Goal: Task Accomplishment & Management: Use online tool/utility

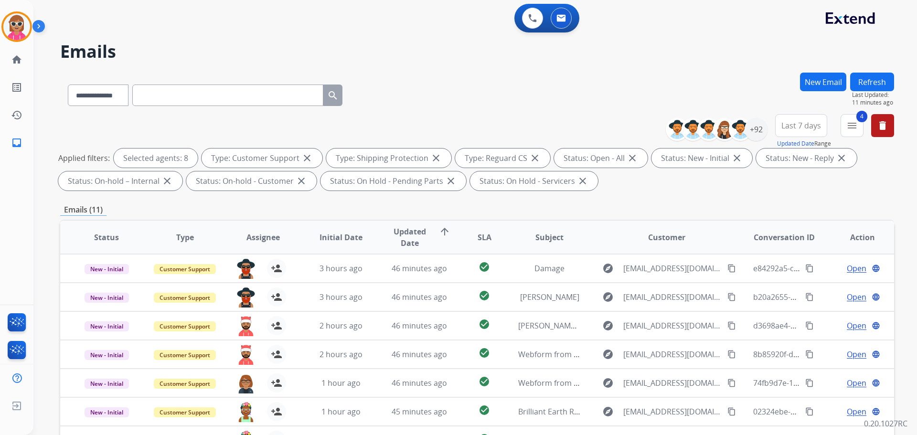
select select "**********"
click at [880, 80] on button "Refresh" at bounding box center [872, 82] width 44 height 19
click at [878, 74] on button "Refresh" at bounding box center [872, 82] width 44 height 19
click at [875, 88] on button "Refresh" at bounding box center [872, 82] width 44 height 19
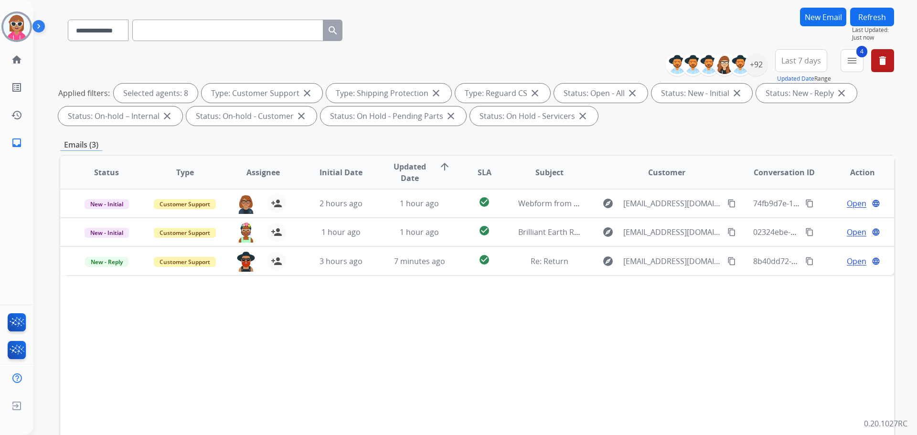
scroll to position [143, 0]
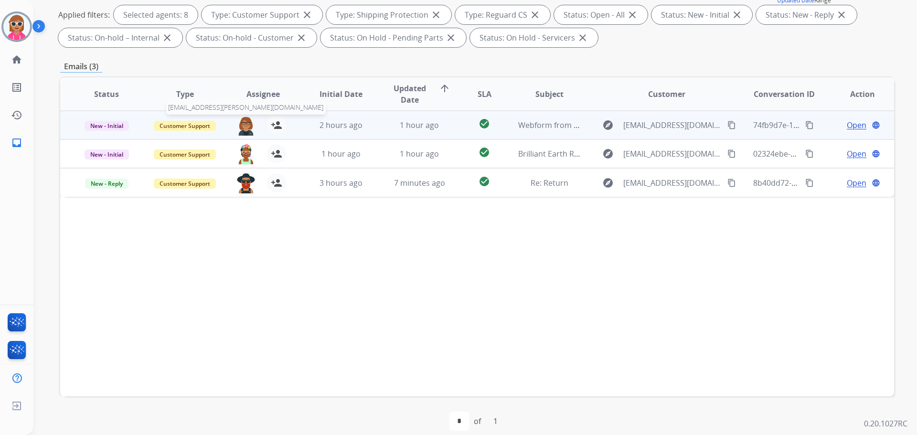
click at [239, 124] on img at bounding box center [245, 126] width 19 height 20
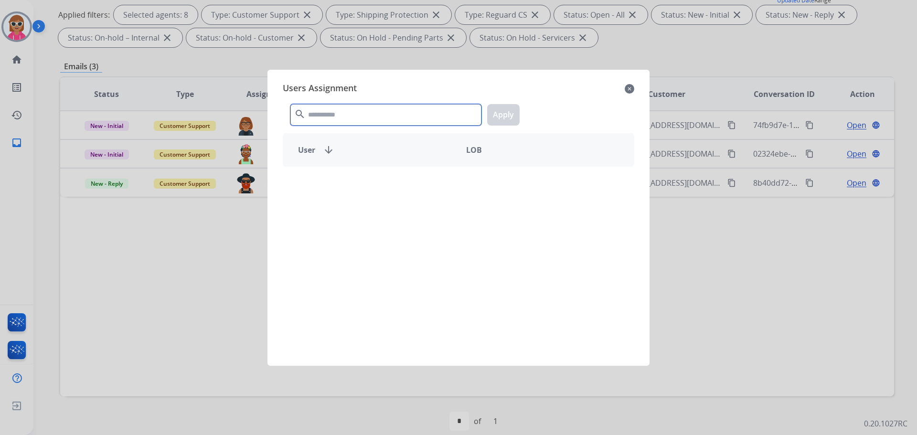
click at [351, 117] on input "text" at bounding box center [385, 114] width 191 height 21
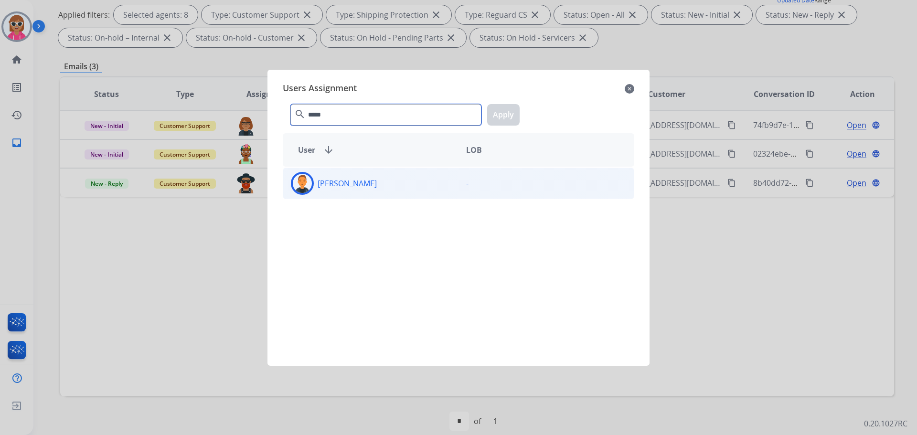
type input "*****"
click at [362, 189] on div "[PERSON_NAME]" at bounding box center [370, 183] width 175 height 23
drag, startPoint x: 516, startPoint y: 111, endPoint x: 350, endPoint y: 146, distance: 169.5
click at [514, 112] on button "Apply" at bounding box center [503, 114] width 32 height 21
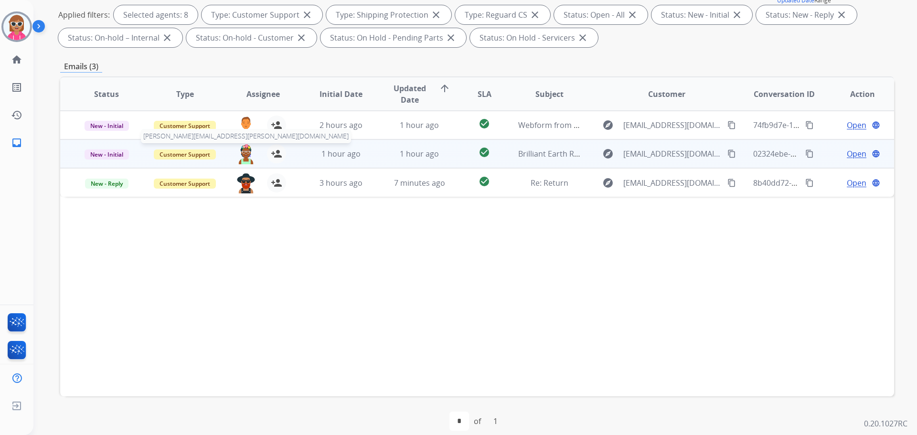
click at [250, 154] on img at bounding box center [245, 154] width 19 height 20
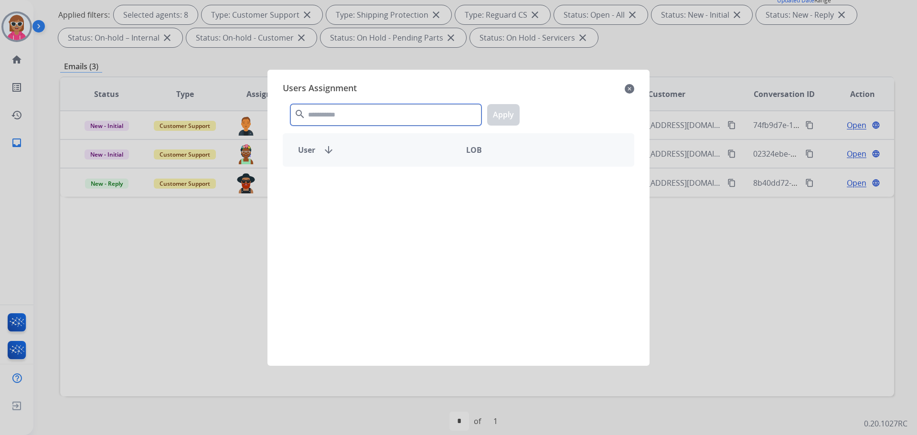
click at [390, 109] on input "text" at bounding box center [385, 114] width 191 height 21
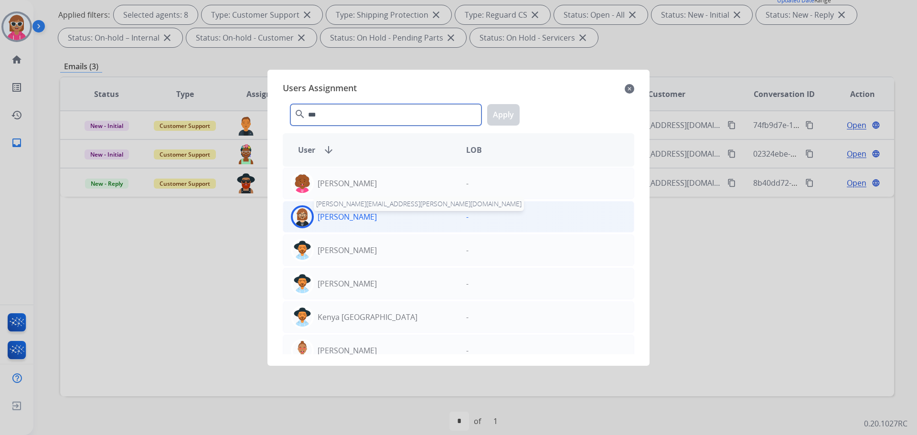
type input "***"
click at [349, 214] on p "[PERSON_NAME]" at bounding box center [347, 216] width 59 height 11
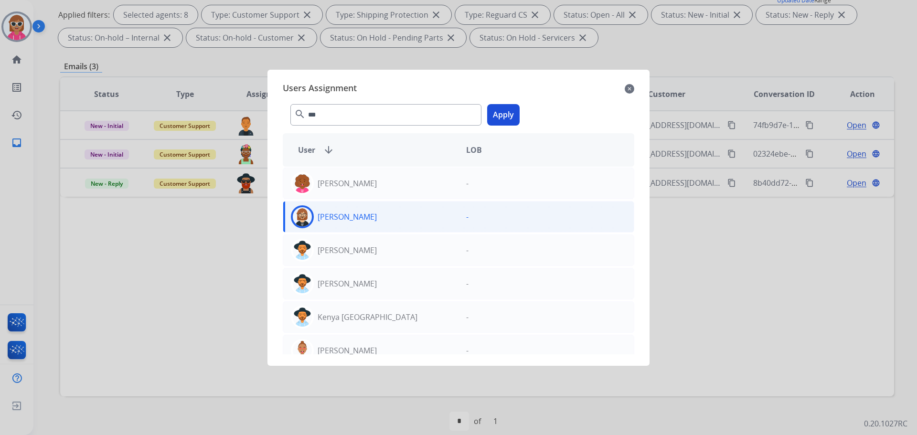
click at [503, 122] on button "Apply" at bounding box center [503, 114] width 32 height 21
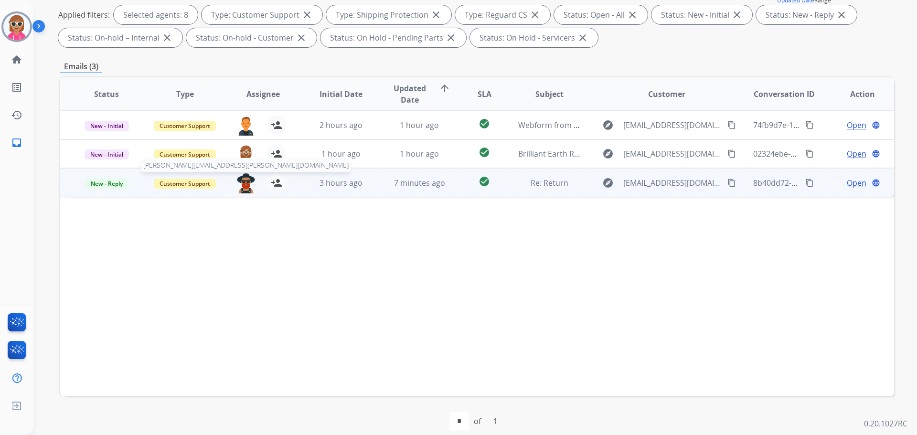
click at [251, 185] on img at bounding box center [245, 183] width 19 height 20
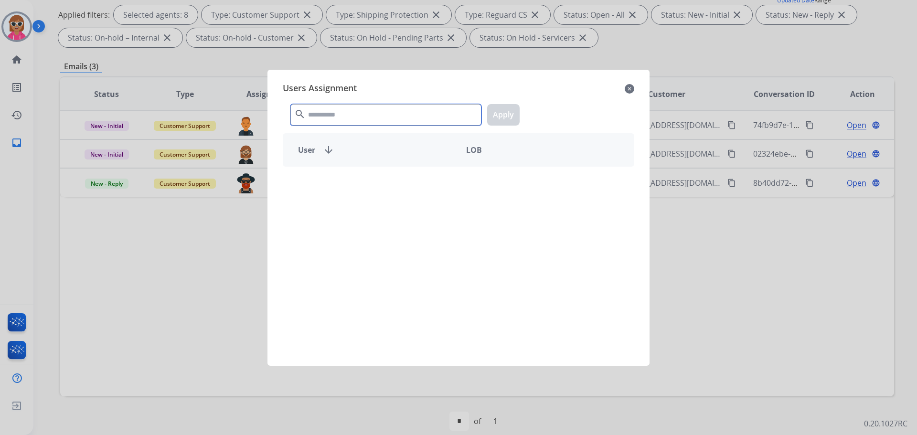
click at [379, 118] on input "text" at bounding box center [385, 114] width 191 height 21
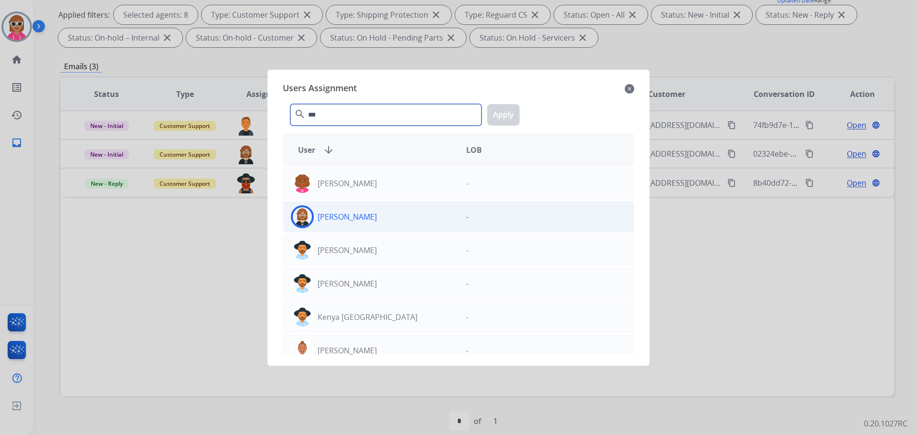
type input "***"
click at [361, 218] on div "[PERSON_NAME]" at bounding box center [370, 216] width 175 height 23
click at [503, 117] on button "Apply" at bounding box center [503, 114] width 32 height 21
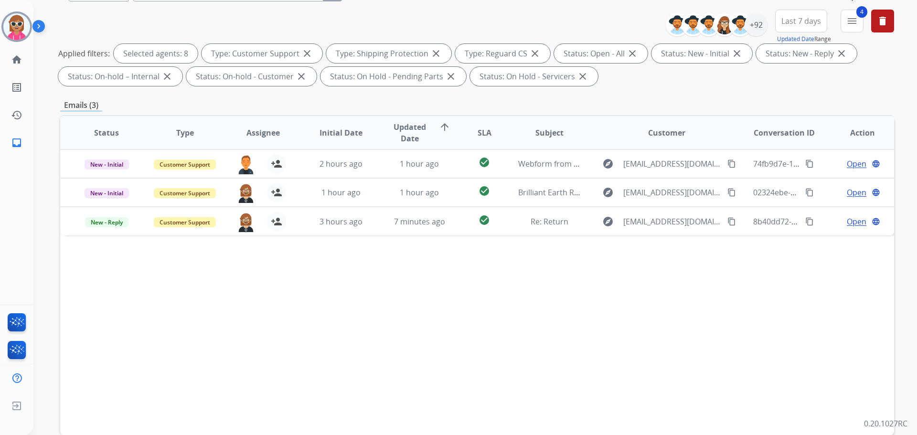
scroll to position [48, 0]
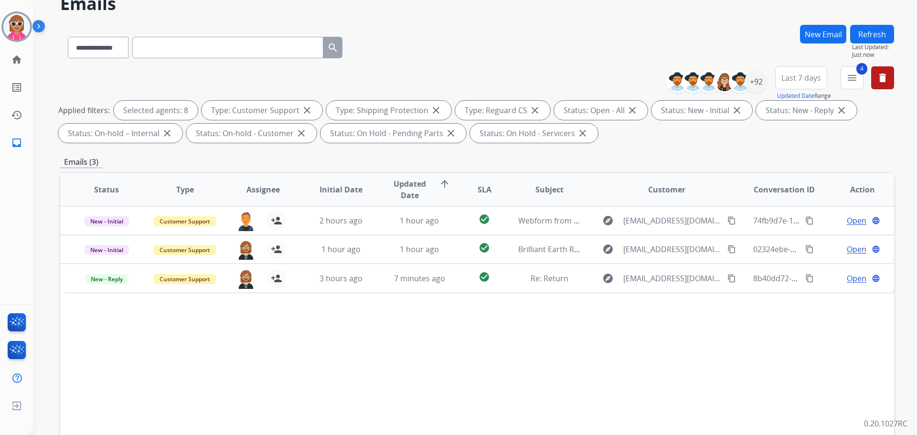
click at [875, 36] on button "Refresh" at bounding box center [872, 34] width 44 height 19
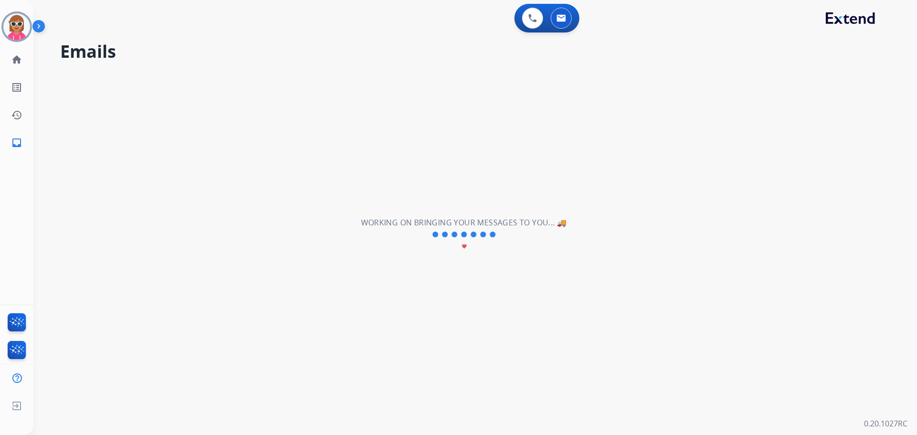
scroll to position [0, 0]
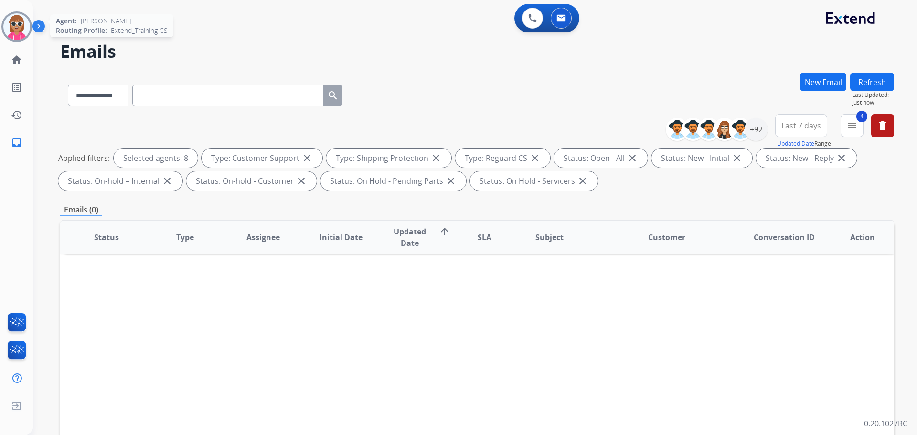
click at [21, 21] on img at bounding box center [16, 26] width 27 height 27
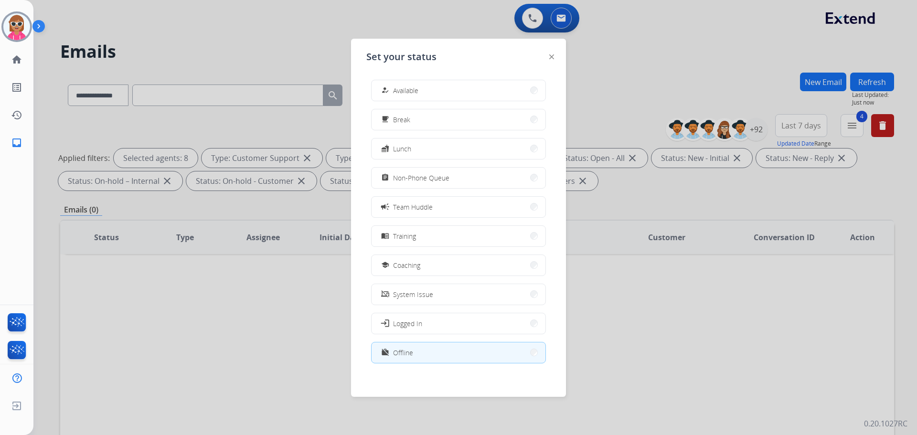
scroll to position [3, 0]
click at [550, 56] on img at bounding box center [551, 56] width 5 height 5
